Goal: Information Seeking & Learning: Learn about a topic

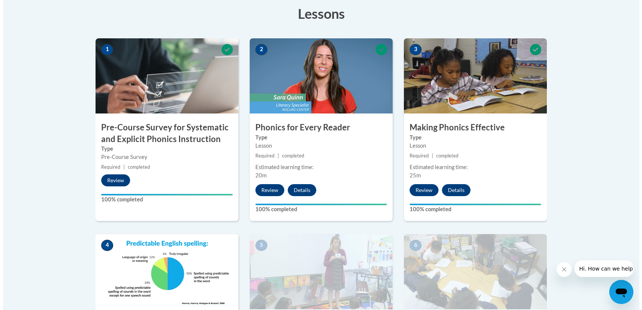
scroll to position [358, 0]
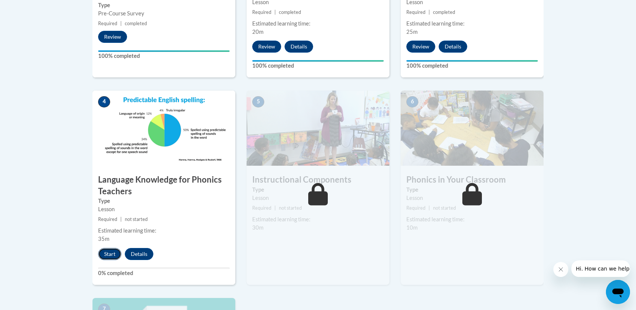
click at [112, 255] on button "Start" at bounding box center [109, 254] width 23 height 12
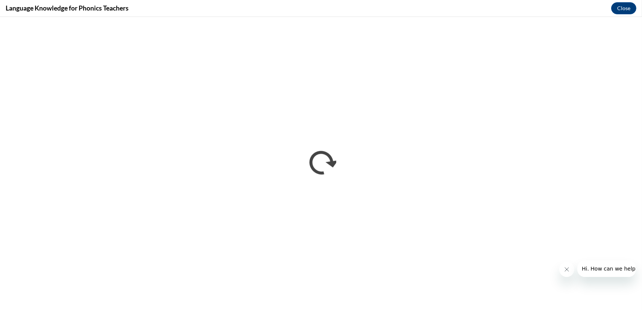
scroll to position [0, 0]
